Goal: Information Seeking & Learning: Learn about a topic

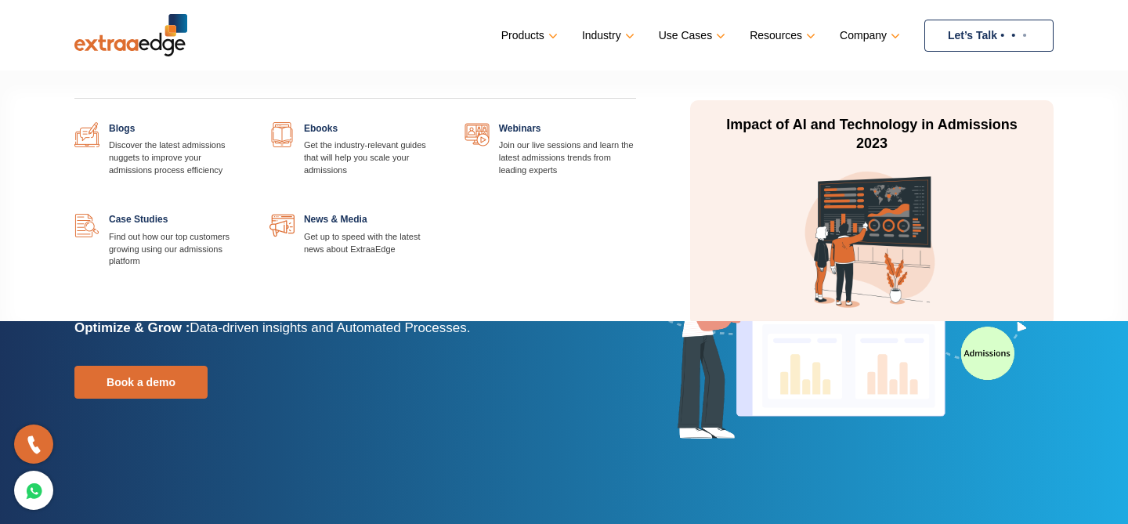
click at [246, 122] on link at bounding box center [246, 122] width 0 height 0
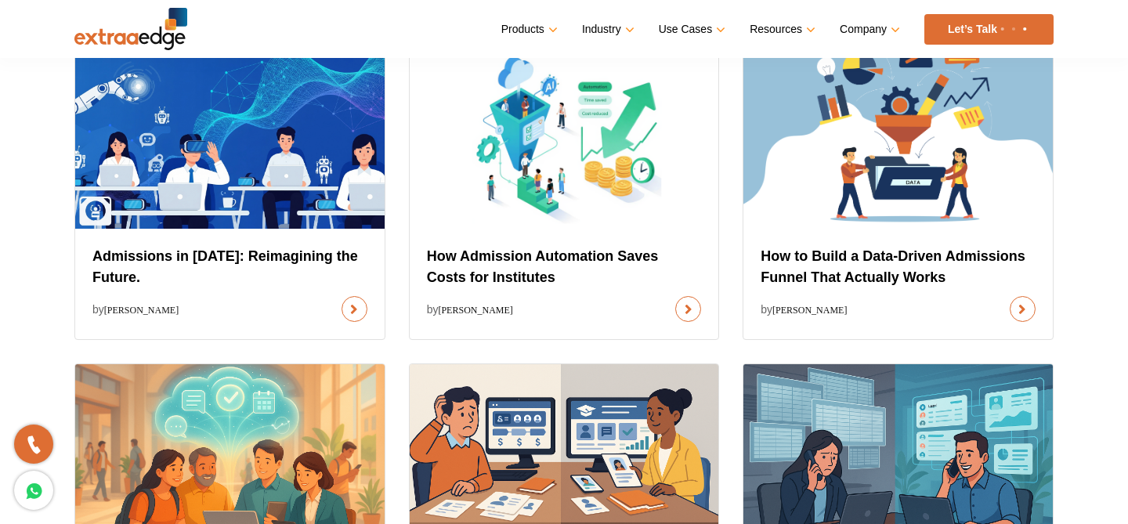
scroll to position [628, 0]
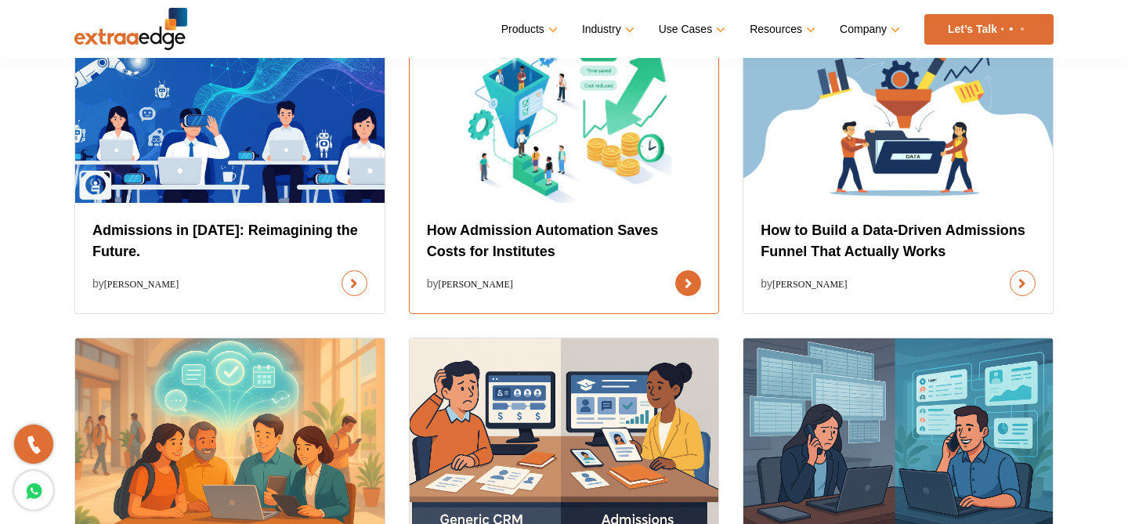
click at [675, 270] on link at bounding box center [688, 283] width 26 height 26
